Goal: Information Seeking & Learning: Learn about a topic

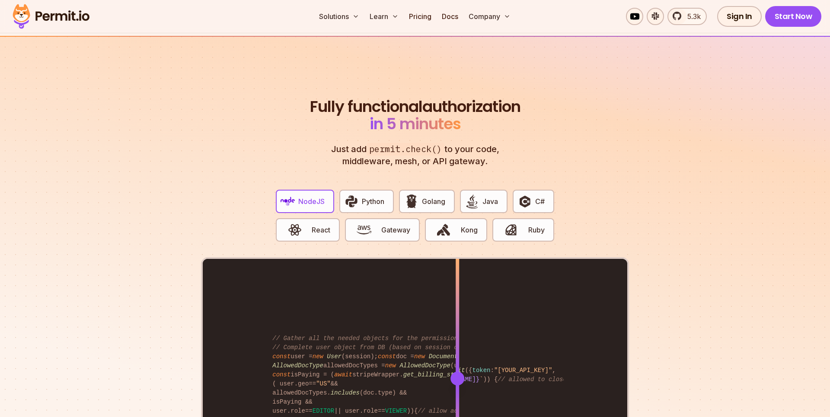
scroll to position [1671, 0]
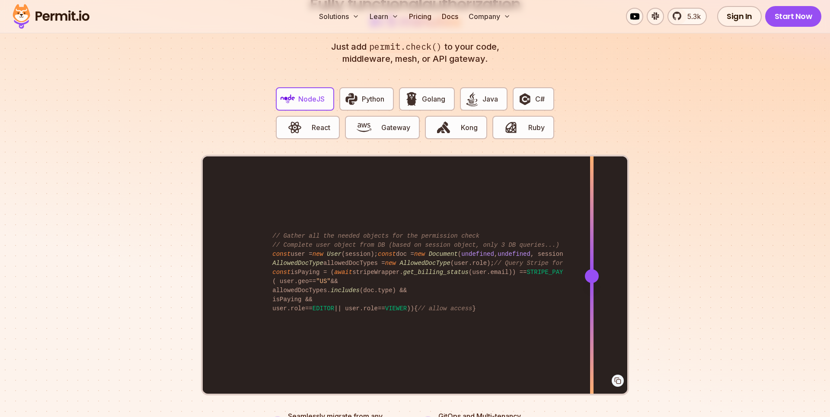
drag, startPoint x: 460, startPoint y: 267, endPoint x: 592, endPoint y: 222, distance: 139.8
click at [592, 222] on div at bounding box center [591, 276] width 3 height 239
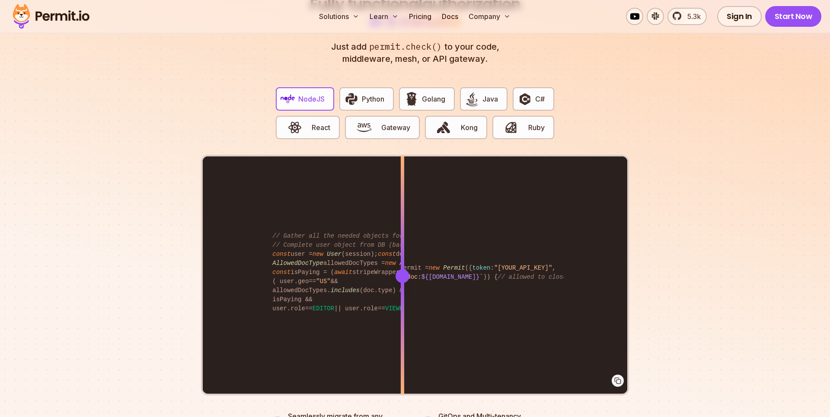
drag, startPoint x: 594, startPoint y: 268, endPoint x: 403, endPoint y: 269, distance: 191.2
click at [403, 269] on div at bounding box center [403, 276] width 14 height 14
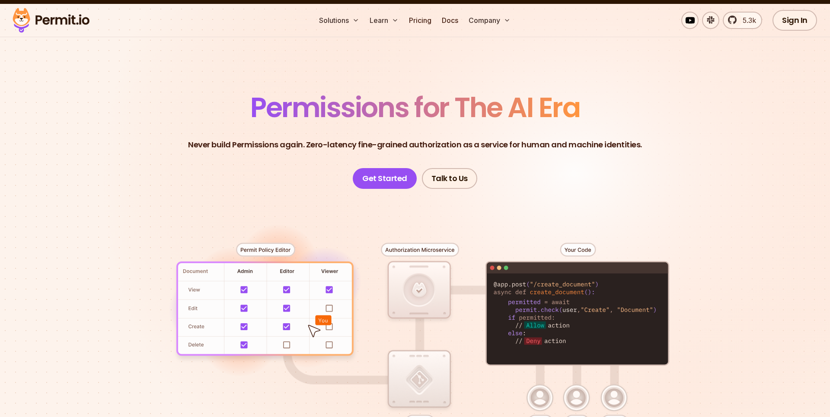
scroll to position [0, 0]
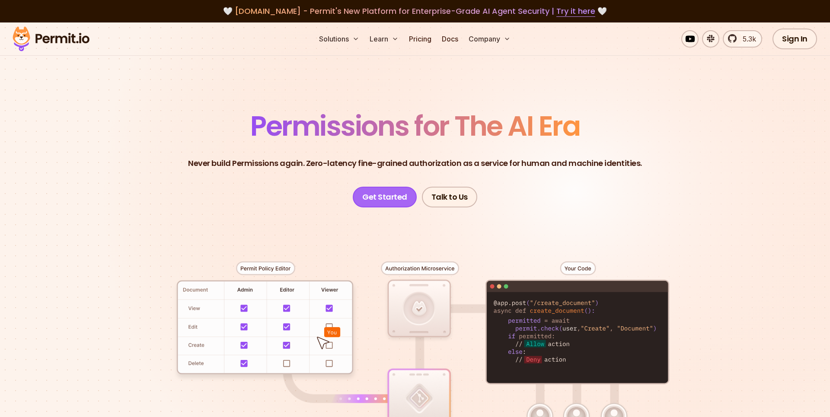
click at [394, 202] on link "Get Started" at bounding box center [385, 197] width 64 height 21
click at [419, 43] on link "Pricing" at bounding box center [420, 38] width 29 height 17
